Goal: Information Seeking & Learning: Learn about a topic

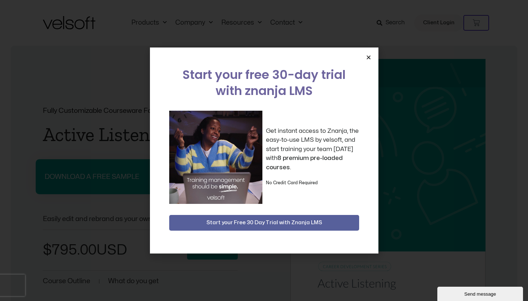
click at [368, 58] on icon "Close" at bounding box center [368, 57] width 5 height 5
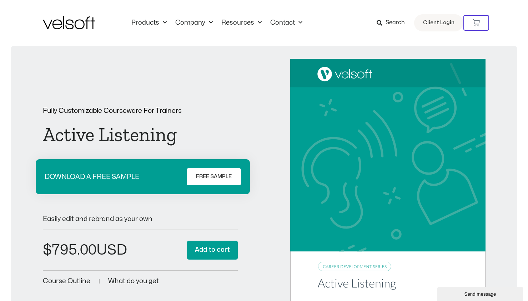
click at [263, 81] on div "Fully Customizable Courseware For Trainers Active Listening DOWNLOAD A FREE SAM…" at bounding box center [264, 197] width 442 height 276
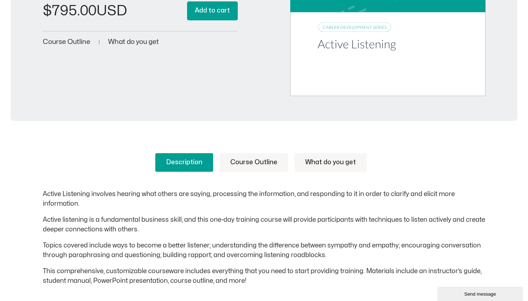
scroll to position [178, 0]
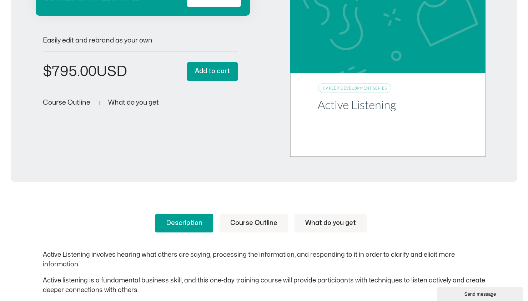
click at [65, 102] on span "Course Outline" at bounding box center [66, 102] width 47 height 7
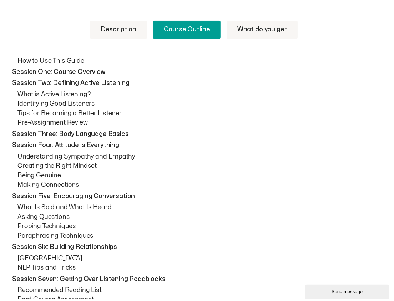
scroll to position [324, 0]
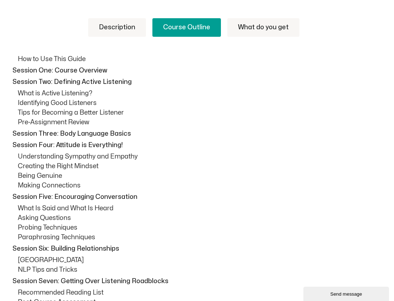
click at [203, 152] on p "Understanding Sympathy and Empathy" at bounding box center [202, 157] width 369 height 10
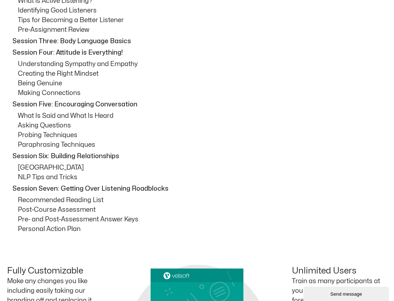
scroll to position [431, 0]
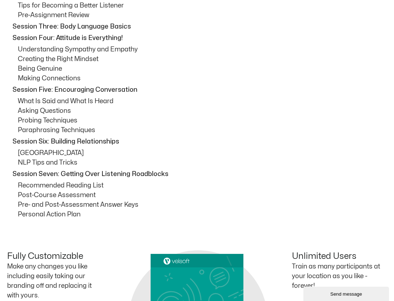
click at [225, 146] on p "Session Six: Building Relationships" at bounding box center [198, 142] width 372 height 10
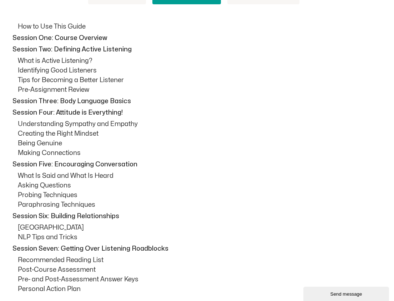
scroll to position [288, 0]
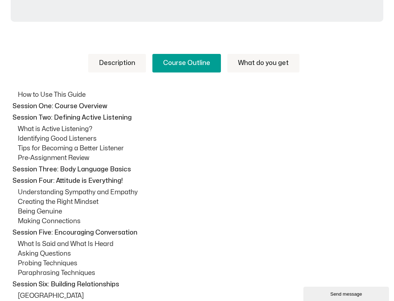
click at [122, 63] on link "Description" at bounding box center [117, 63] width 58 height 19
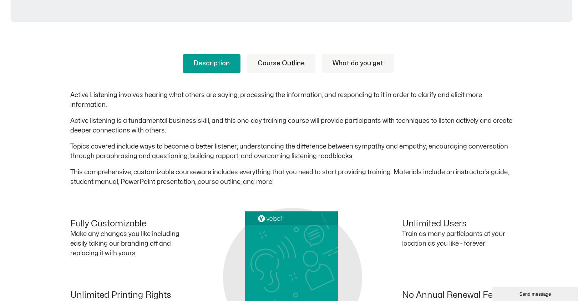
scroll to position [334, 0]
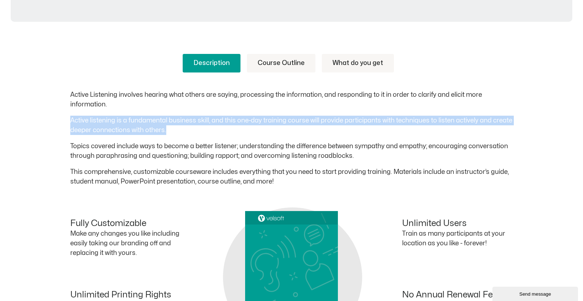
drag, startPoint x: 71, startPoint y: 119, endPoint x: 170, endPoint y: 131, distance: 99.9
click at [170, 131] on p "Active listening is a fundamental business skill, and this one-day training cou…" at bounding box center [291, 125] width 442 height 19
copy p "Active listening is a fundamental business skill, and this one-day training cou…"
click at [327, 150] on p "Topics covered include ways to become a better listener; understanding the diff…" at bounding box center [291, 150] width 442 height 19
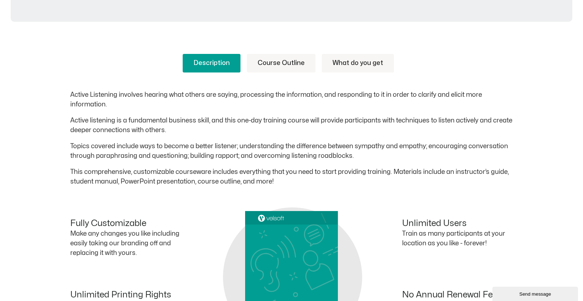
click at [287, 63] on link "Course Outline" at bounding box center [281, 63] width 68 height 19
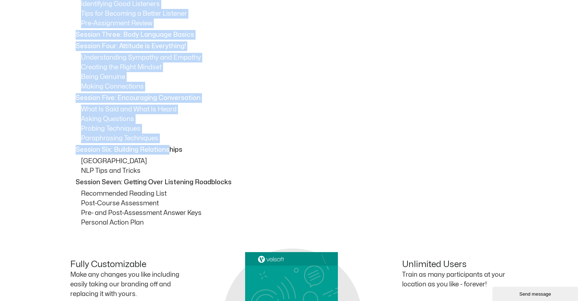
scroll to position [548, 0]
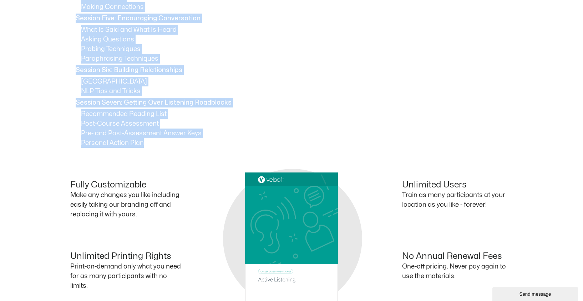
drag, startPoint x: 77, startPoint y: 103, endPoint x: 170, endPoint y: 148, distance: 103.7
click at [170, 148] on div "Description Course Outline What do you get Active Listening involves hearing wh…" at bounding box center [291, 60] width 442 height 485
copy div "Session One: Course Overview Session Two: Defining Active Listening What is Act…"
click at [462, 90] on p "NLP Tips and Tricks" at bounding box center [297, 91] width 432 height 10
